Goal: Information Seeking & Learning: Find specific fact

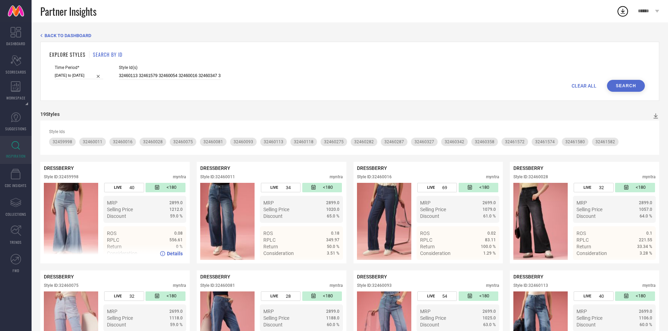
click at [69, 179] on div "Style ID: 32459998 myntra" at bounding box center [115, 179] width 142 height 8
click at [69, 179] on div "Style ID: 32459998" at bounding box center [61, 177] width 35 height 5
copy div "32459998"
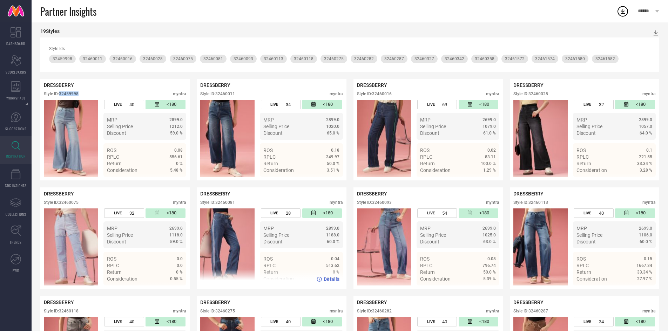
scroll to position [83, 0]
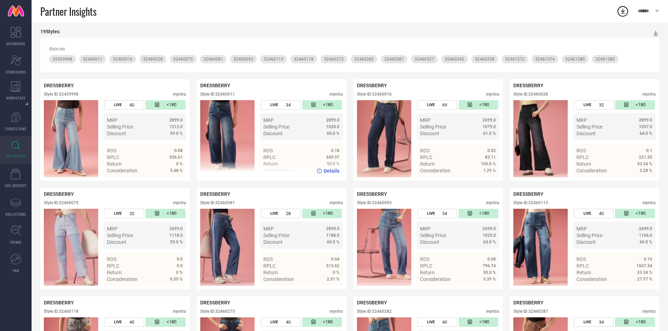
click at [228, 94] on div "Style ID: 32460011" at bounding box center [217, 94] width 35 height 5
copy div "32460011"
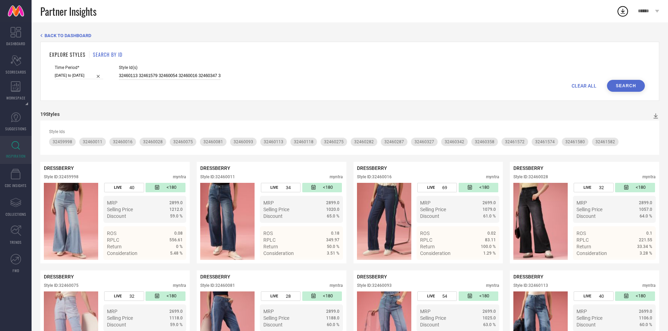
click at [154, 77] on input "32460113 32461579 32460054 32460016 32460347 32460070 32460118 32460327 3246158…" at bounding box center [170, 76] width 102 height 8
paste input "32460059 32460365 32460268 32459994 32461576 32460352 32461578 32461583 3246003…"
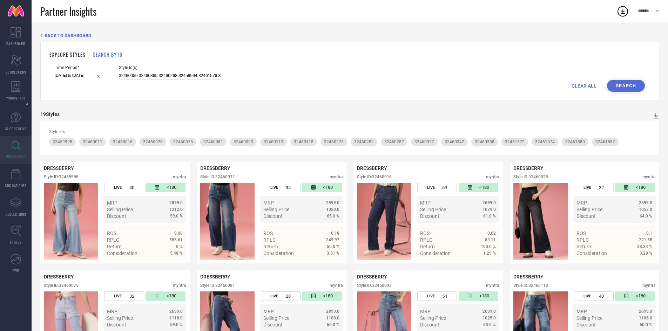
scroll to position [0, 215]
type input "32460059 32460365 32460268 32459994 32461576 32460352 32461578 32461583 3246003…"
click at [623, 86] on button "Search" at bounding box center [626, 86] width 38 height 12
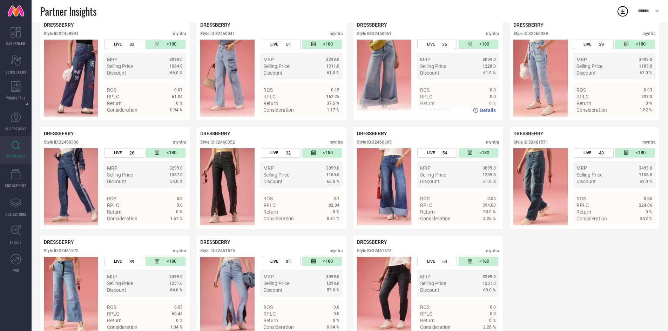
scroll to position [144, 0]
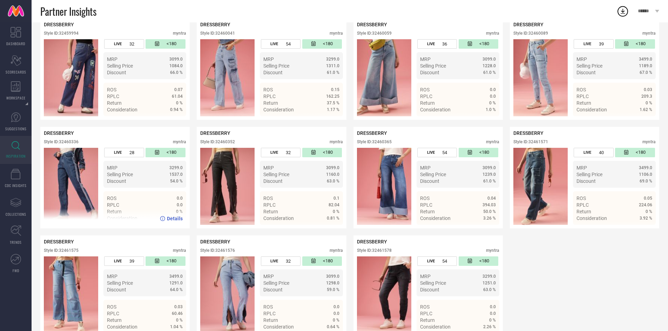
click at [73, 143] on div "Style ID: 32460336" at bounding box center [61, 141] width 35 height 5
copy div "32460336"
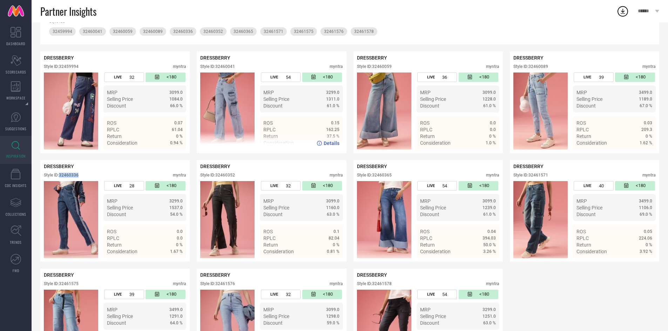
scroll to position [107, 0]
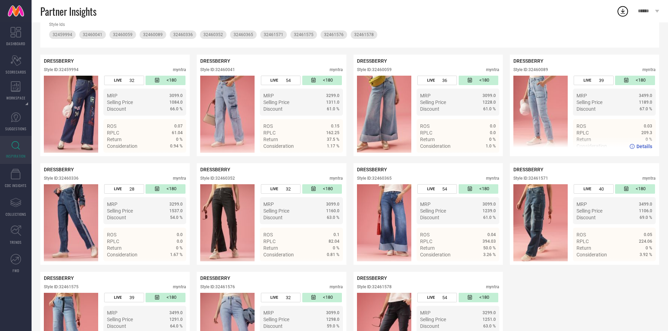
click at [545, 66] on div "DRESSBERRY Style ID: 32460089 myntra" at bounding box center [584, 67] width 142 height 18
click at [542, 69] on div "Style ID: 32460089" at bounding box center [530, 69] width 35 height 5
copy div "32460089"
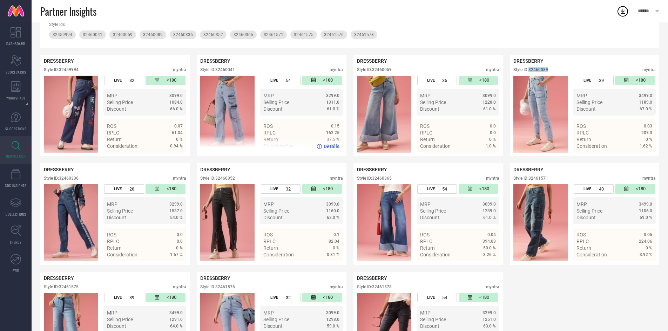
scroll to position [162, 0]
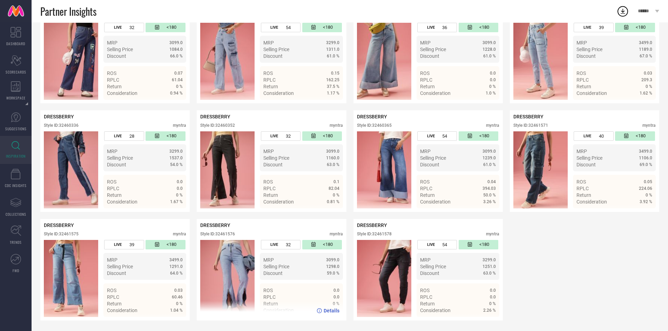
click at [231, 234] on div "Style ID: 32461576" at bounding box center [217, 234] width 35 height 5
copy div "32461576"
